Goal: Task Accomplishment & Management: Manage account settings

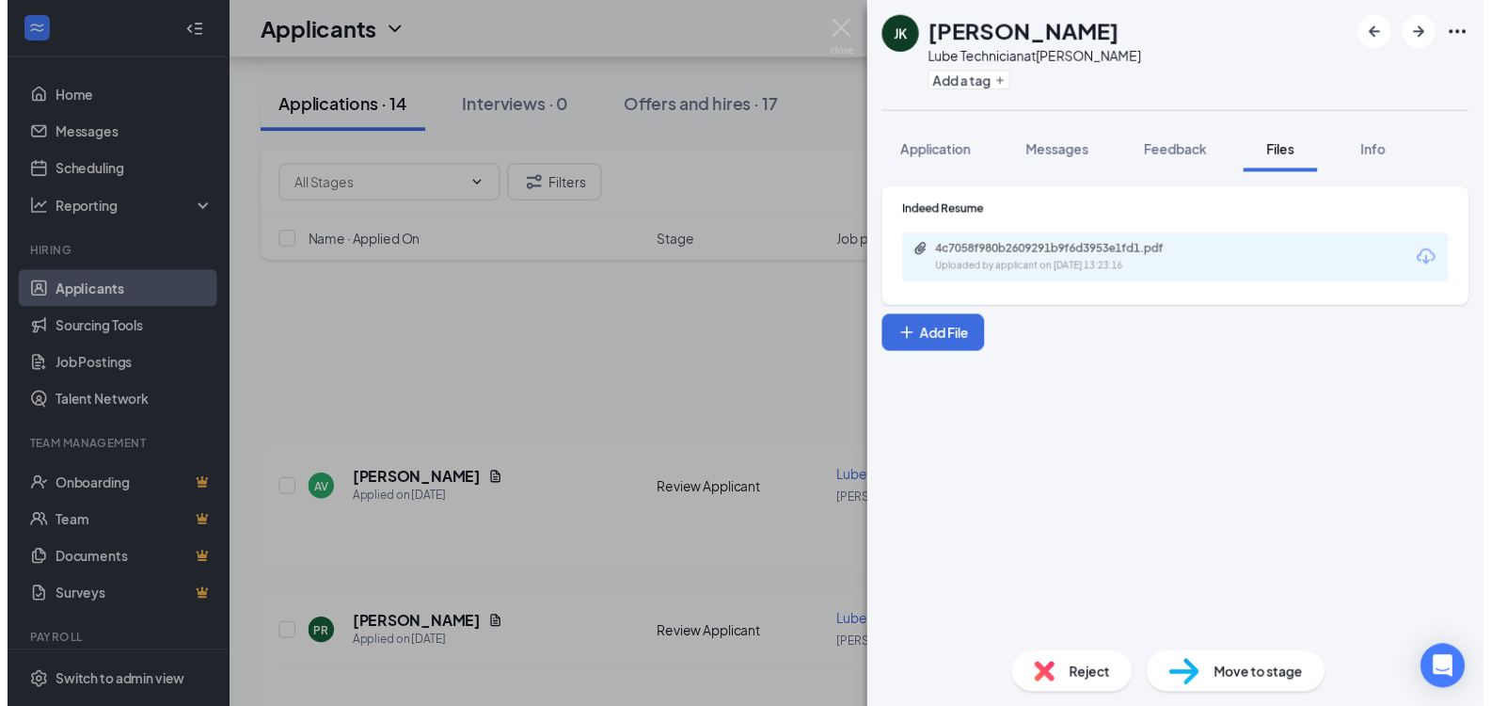
scroll to position [282, 0]
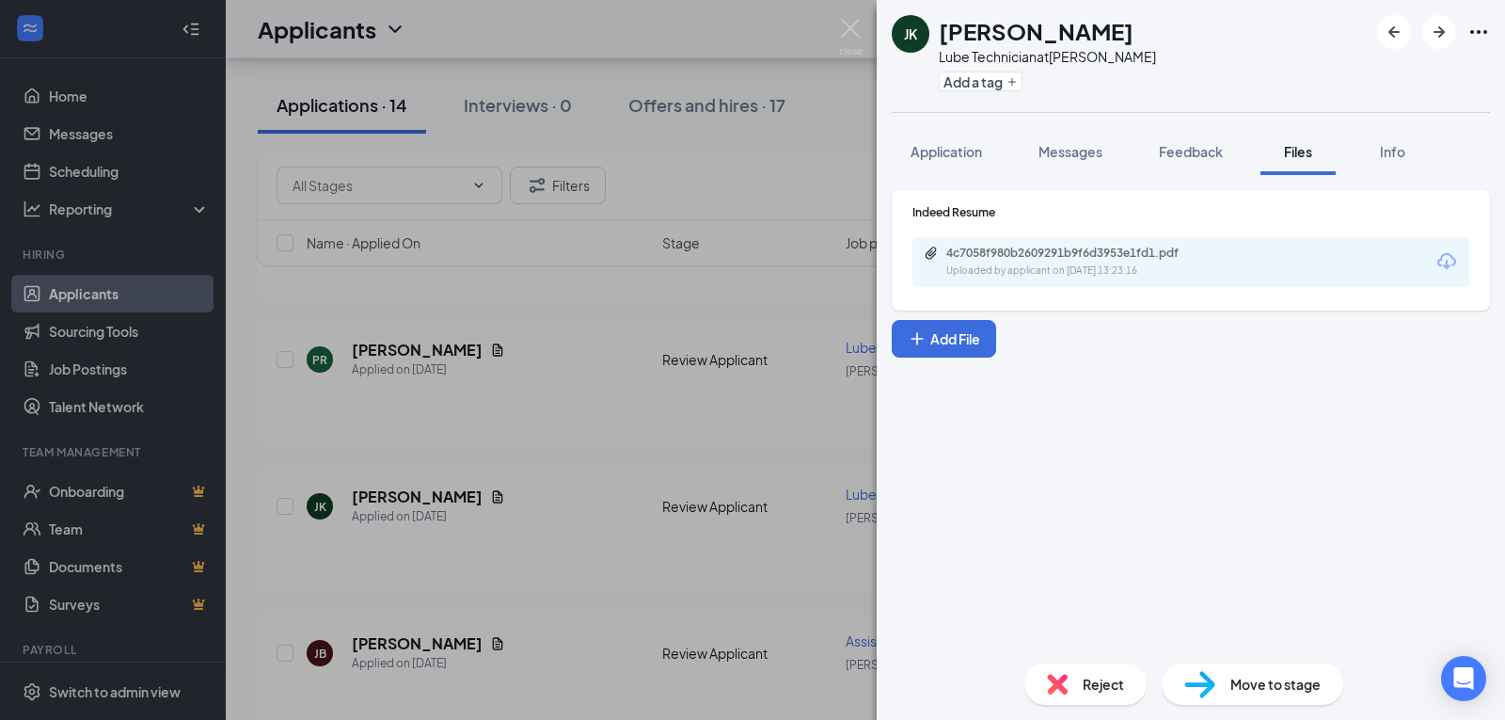
click at [879, 35] on div "JK [PERSON_NAME] Lube Technician at [PERSON_NAME] Add a tag" at bounding box center [1191, 56] width 628 height 112
click at [874, 30] on div "JK [PERSON_NAME] Lube Technician at [PERSON_NAME] Add a tag Application Message…" at bounding box center [752, 360] width 1505 height 720
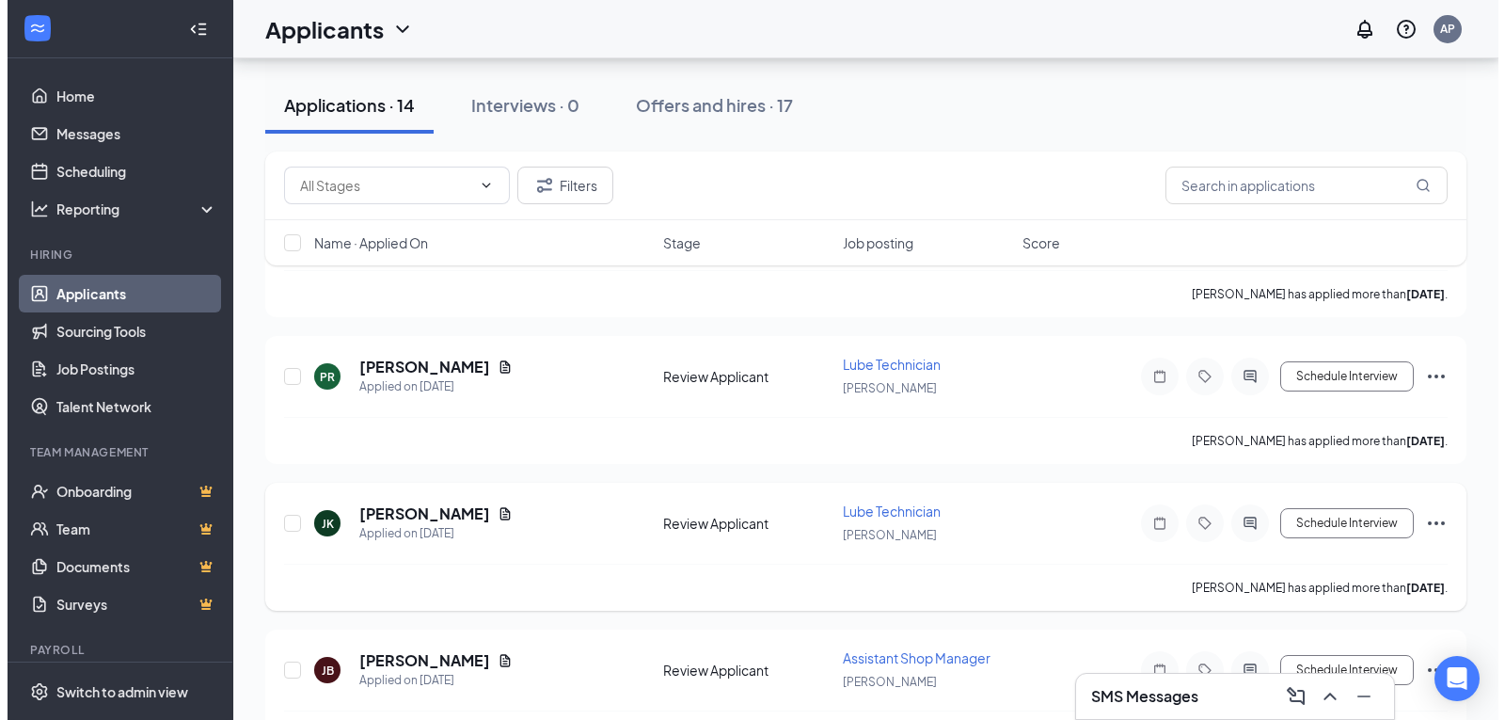
scroll to position [282, 0]
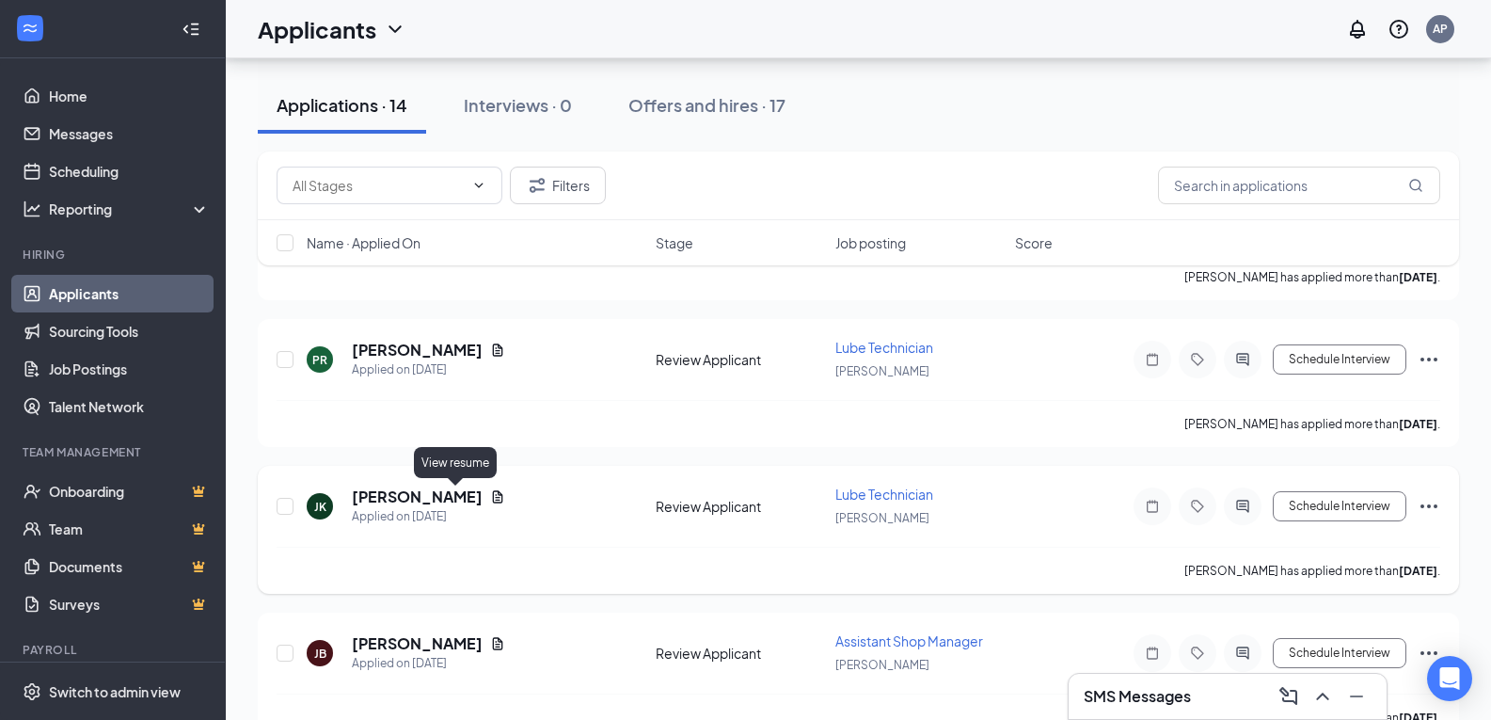
click at [493, 496] on icon "Document" at bounding box center [498, 496] width 10 height 12
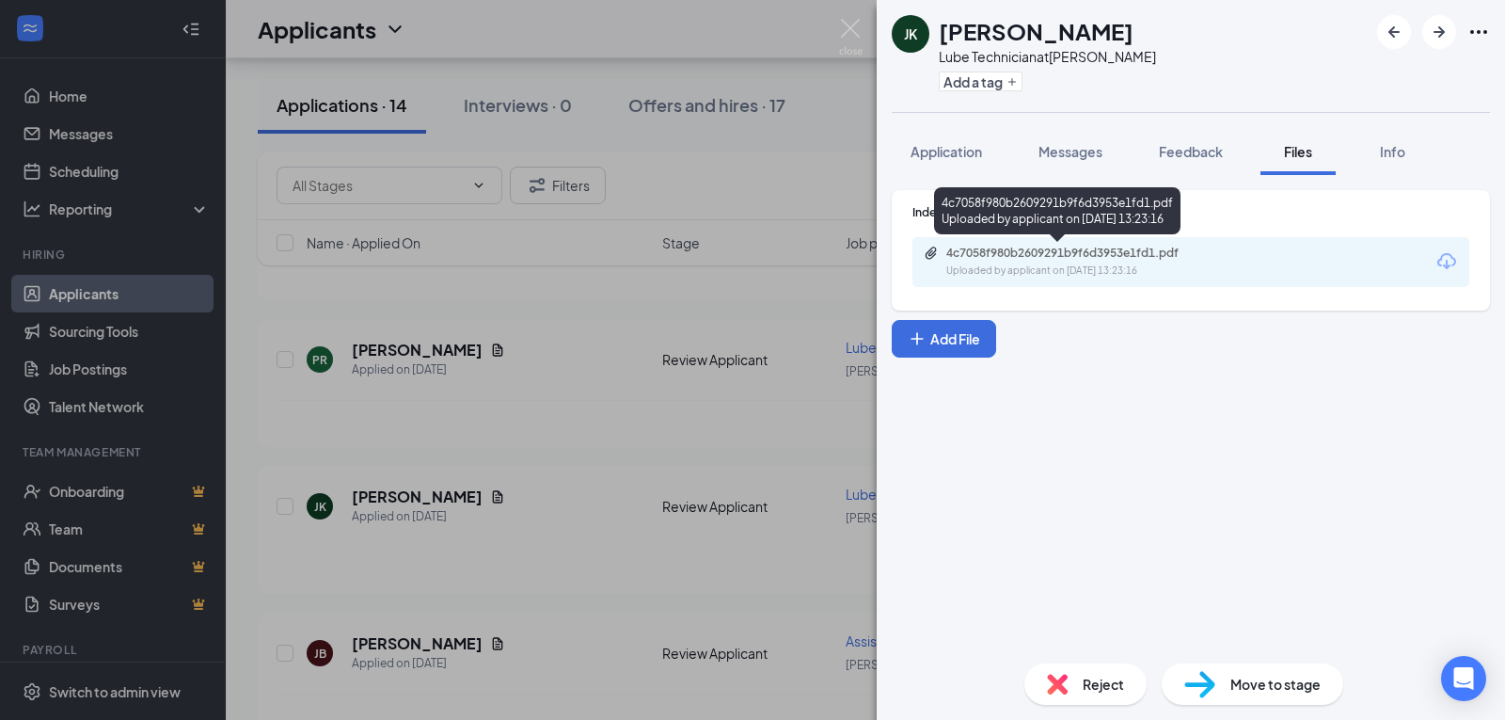
click at [980, 272] on div "Uploaded by applicant on [DATE] 13:23:16" at bounding box center [1087, 270] width 282 height 15
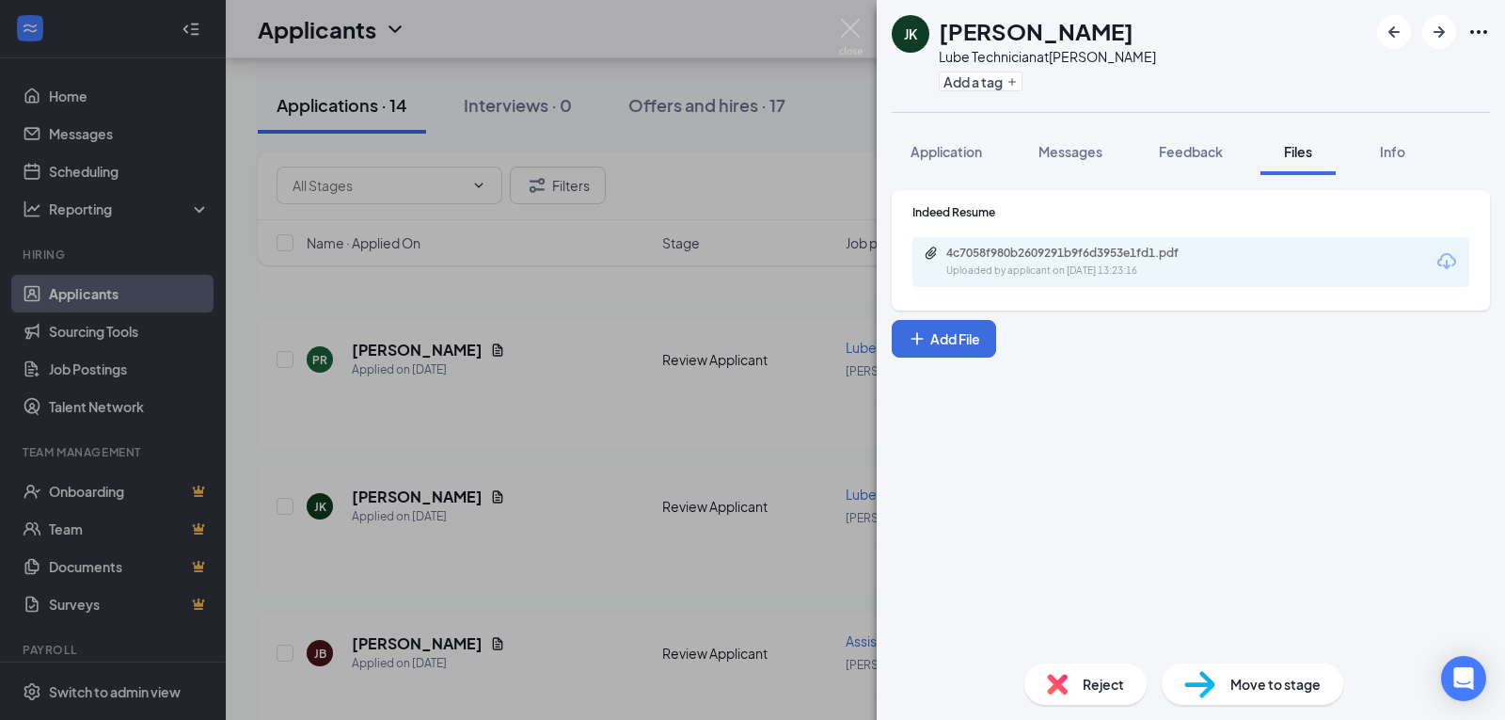
click at [604, 328] on div "JK [PERSON_NAME] Lube Technician at [PERSON_NAME] Add a tag Application Message…" at bounding box center [752, 360] width 1505 height 720
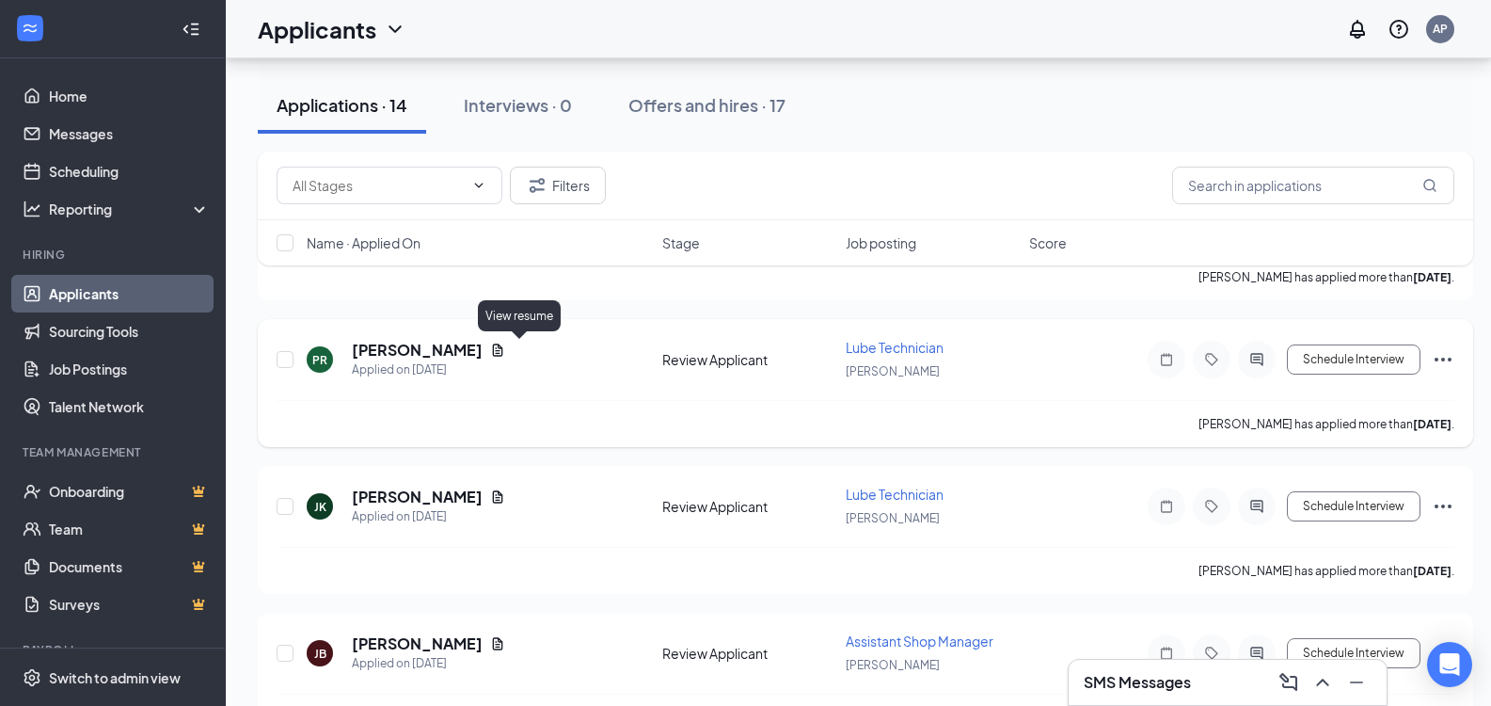
click at [505, 349] on icon "Document" at bounding box center [497, 349] width 15 height 15
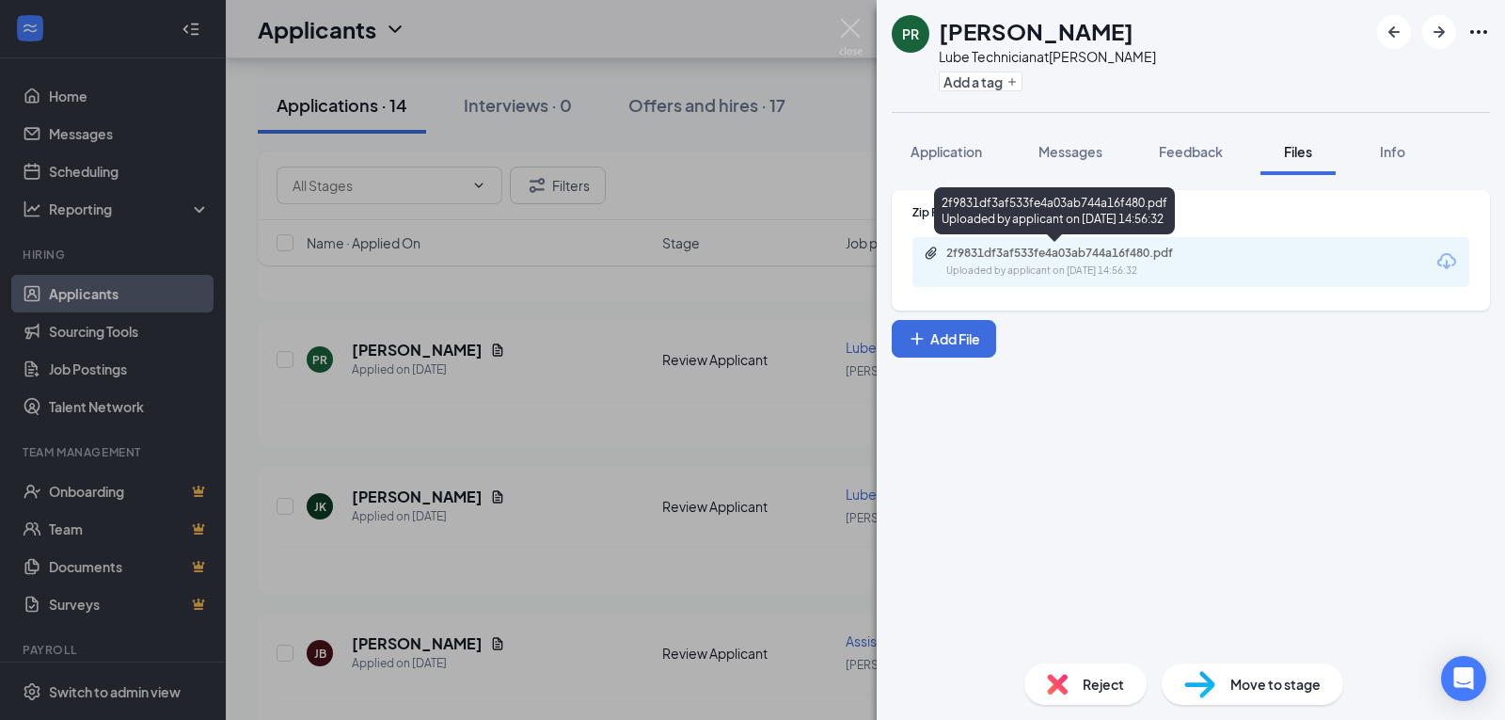
click at [1055, 267] on div "Uploaded by applicant on [DATE] 14:56:32" at bounding box center [1087, 270] width 282 height 15
